Goal: Information Seeking & Learning: Learn about a topic

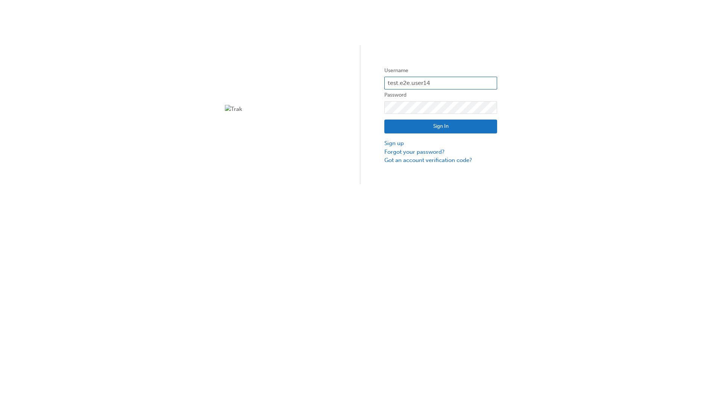
type input "test.e2e.user14"
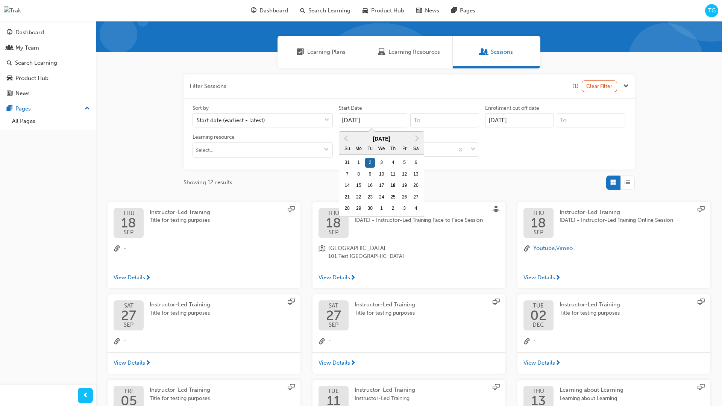
type input "[DATE]"
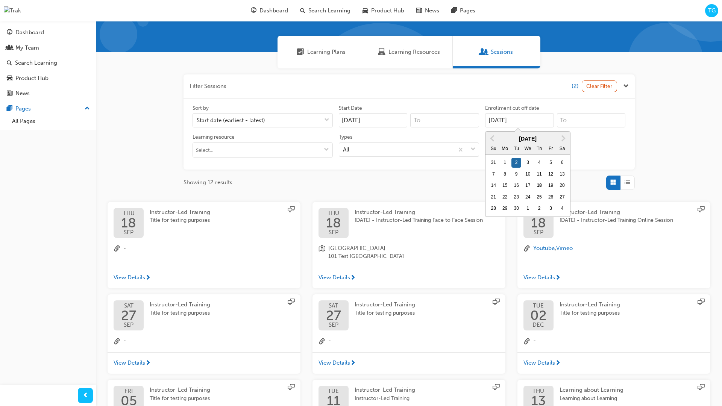
type input "[DATE]"
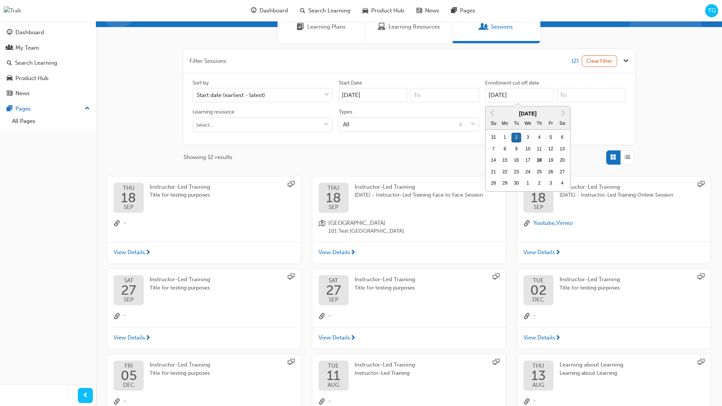
click at [344, 124] on input "Types All" at bounding box center [343, 124] width 1 height 6
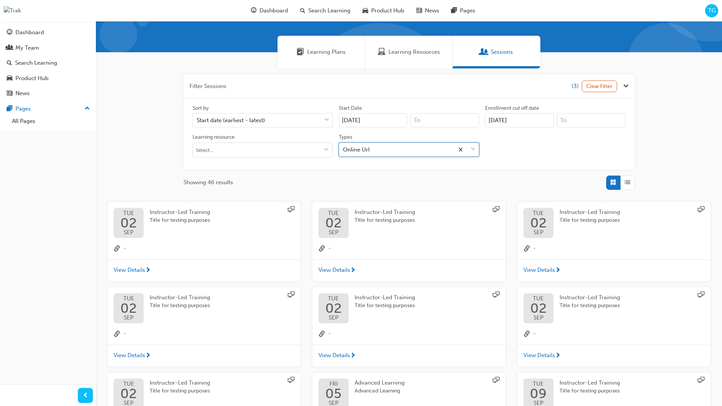
scroll to position [169, 0]
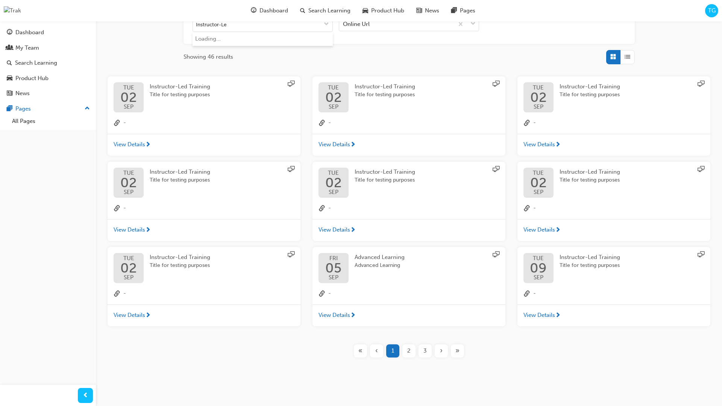
type input "Instructor-Led"
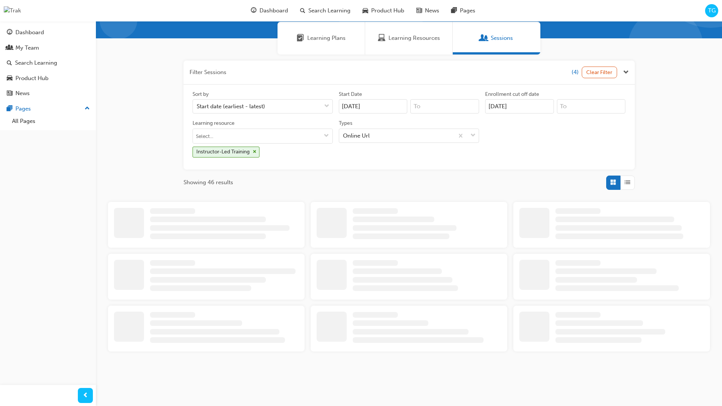
scroll to position [169, 0]
